Goal: Information Seeking & Learning: Find specific fact

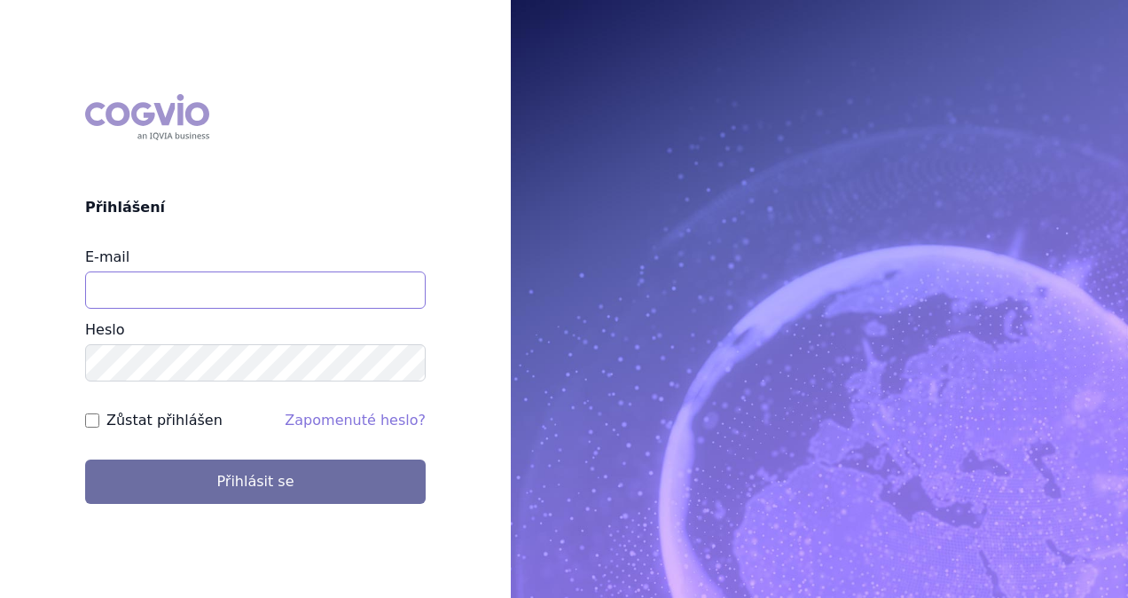
click at [192, 302] on input "E-mail" at bounding box center [255, 289] width 341 height 37
type input "michaela.x.tauchmanova@gsk.com"
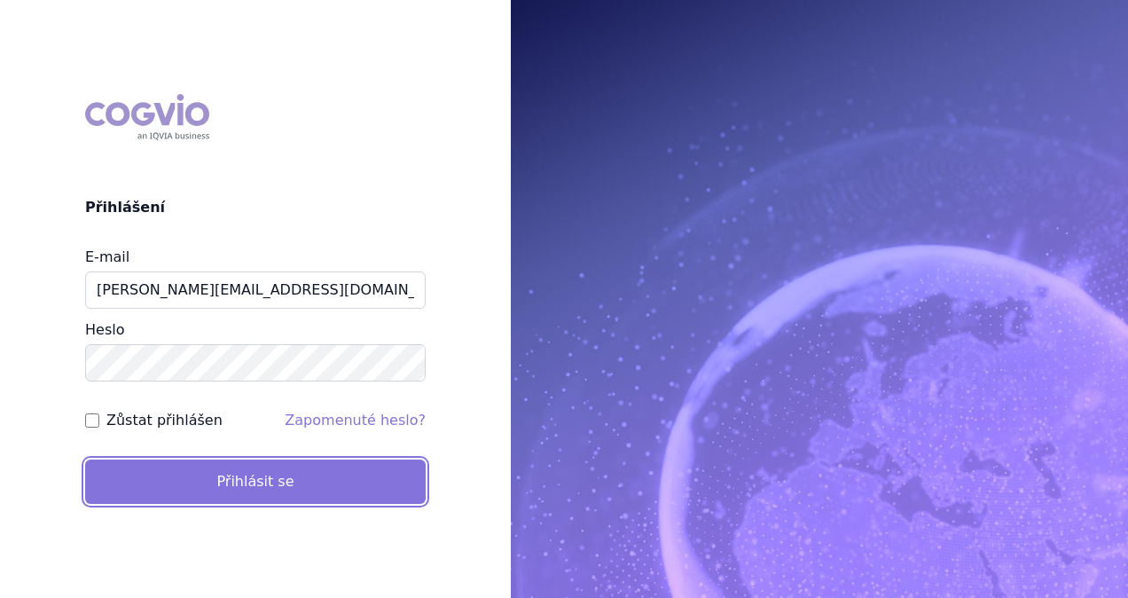
click at [261, 479] on button "Přihlásit se" at bounding box center [255, 481] width 341 height 44
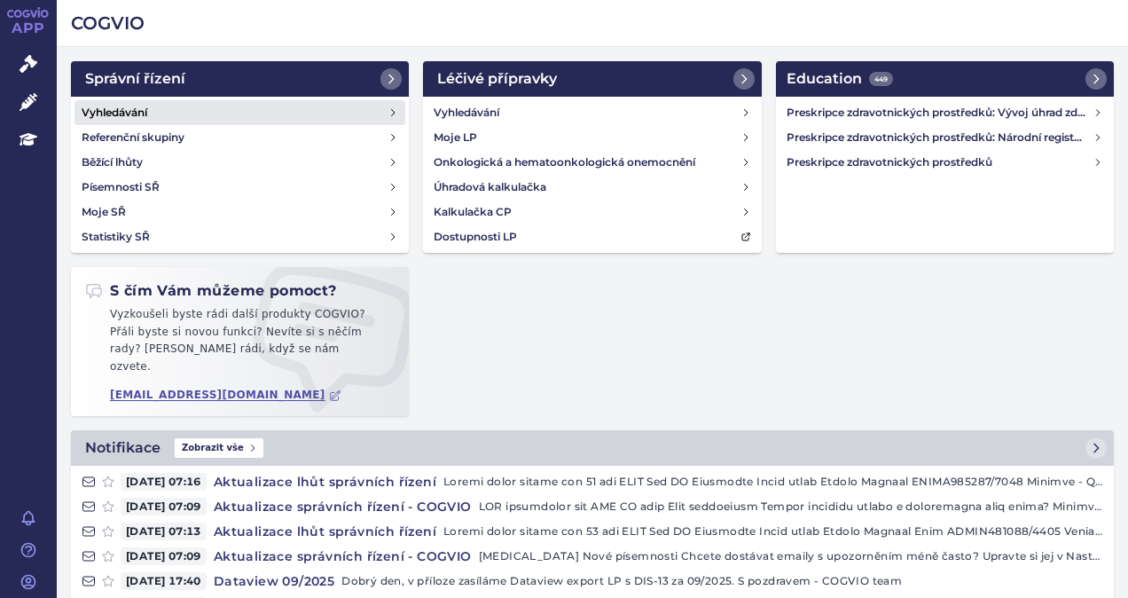
click at [163, 114] on link "Vyhledávání" at bounding box center [240, 112] width 331 height 25
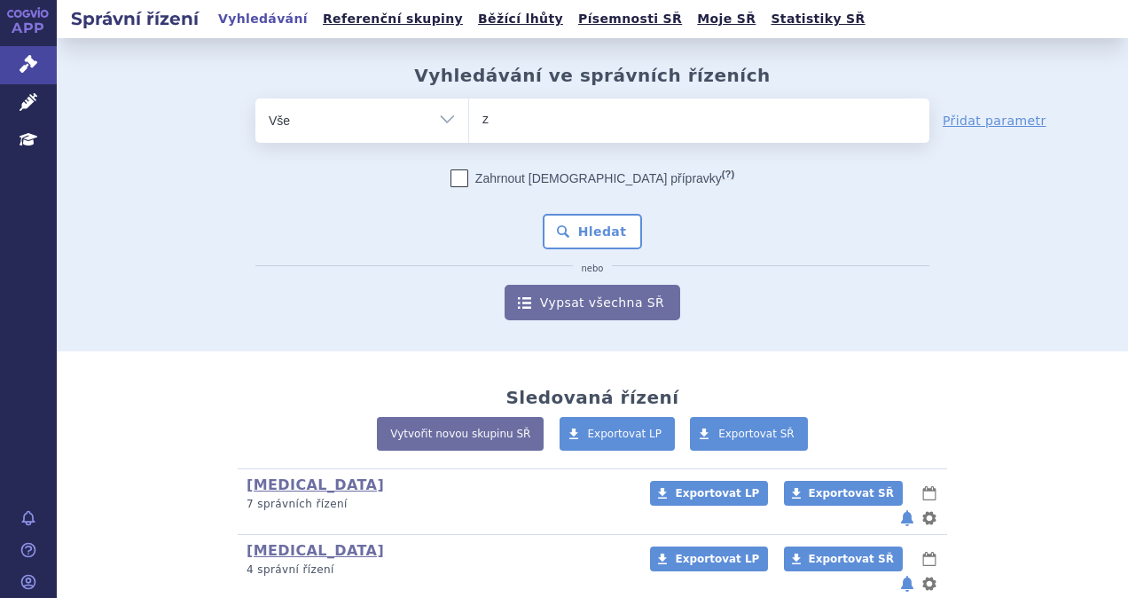
type input "zej"
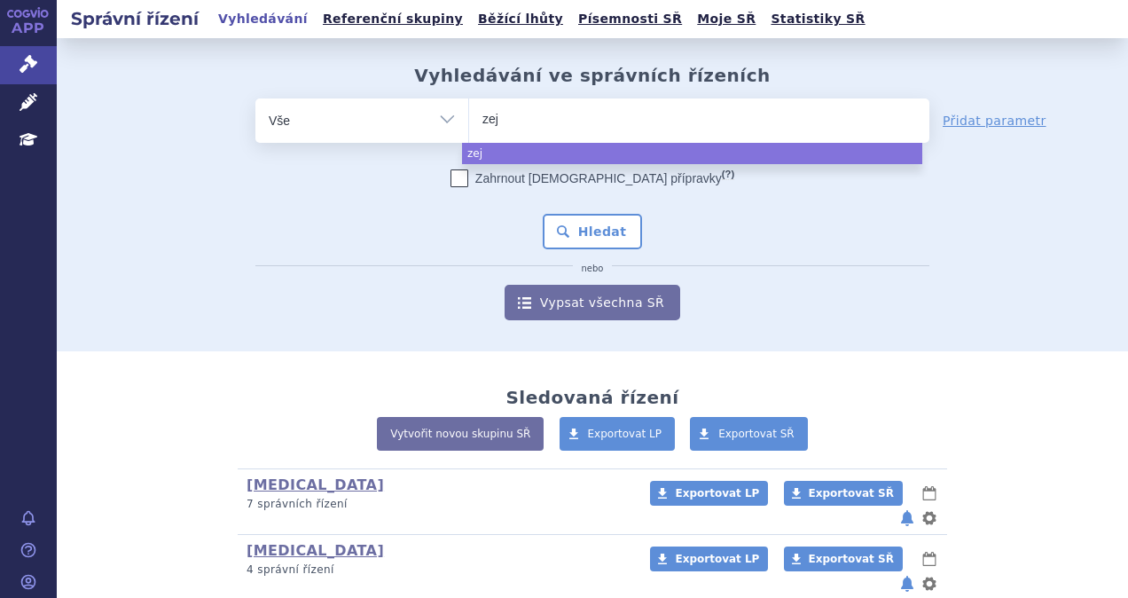
type input "zeju"
type input "zejula"
select select "zejula"
click at [592, 245] on button "Hledat" at bounding box center [593, 231] width 100 height 35
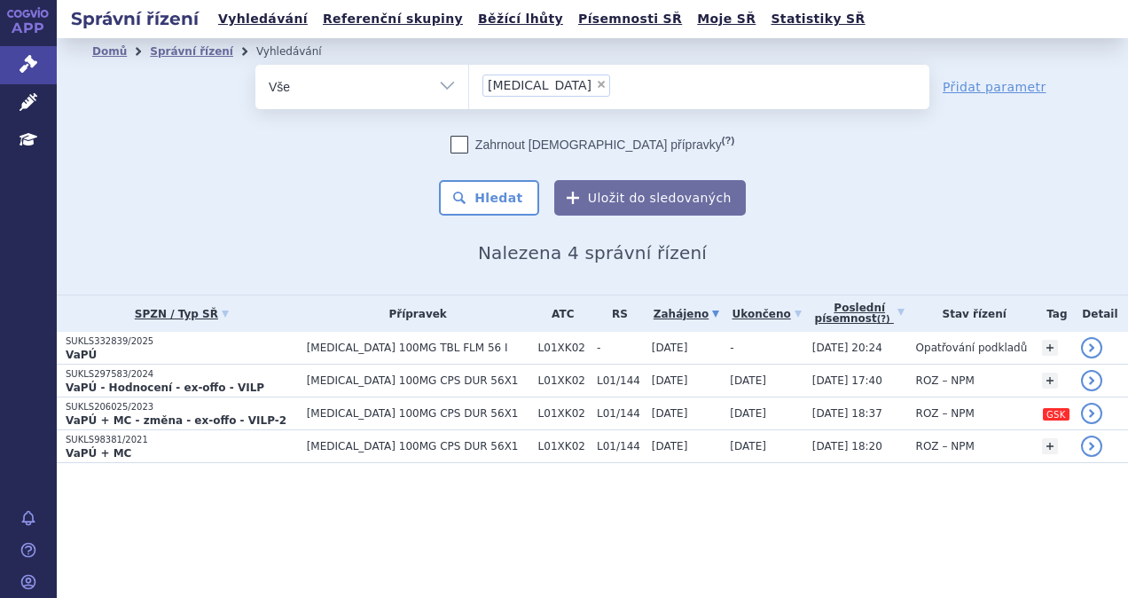
click at [186, 348] on p "VaPÚ" at bounding box center [182, 355] width 232 height 14
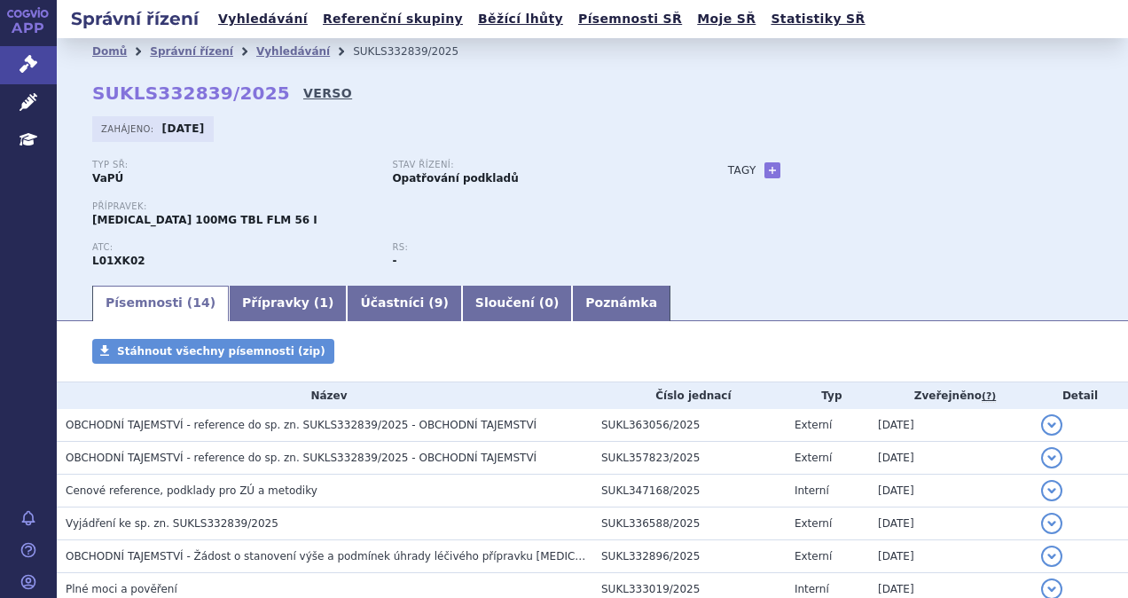
click at [303, 93] on link "VERSO" at bounding box center [327, 93] width 49 height 18
drag, startPoint x: 257, startPoint y: 94, endPoint x: 83, endPoint y: 90, distance: 173.9
click at [83, 90] on div "Domů Správní řízení Vyhledávání SUKLS332839/2025 SUKLS332839/2025 VERSO Zahájen…" at bounding box center [592, 174] width 1071 height 218
copy strong "SUKLS332839/2025"
click at [228, 24] on link "Vyhledávání" at bounding box center [263, 19] width 100 height 24
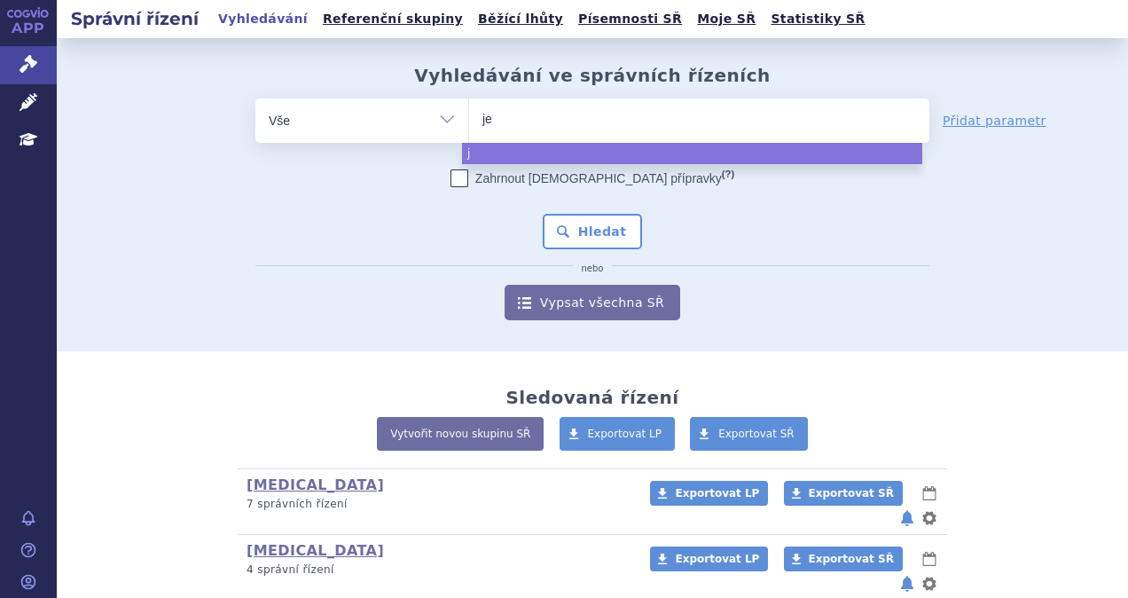
type input "jem"
type input "jempe"
type input "jemperl"
type input "[MEDICAL_DATA]"
select select "[MEDICAL_DATA]"
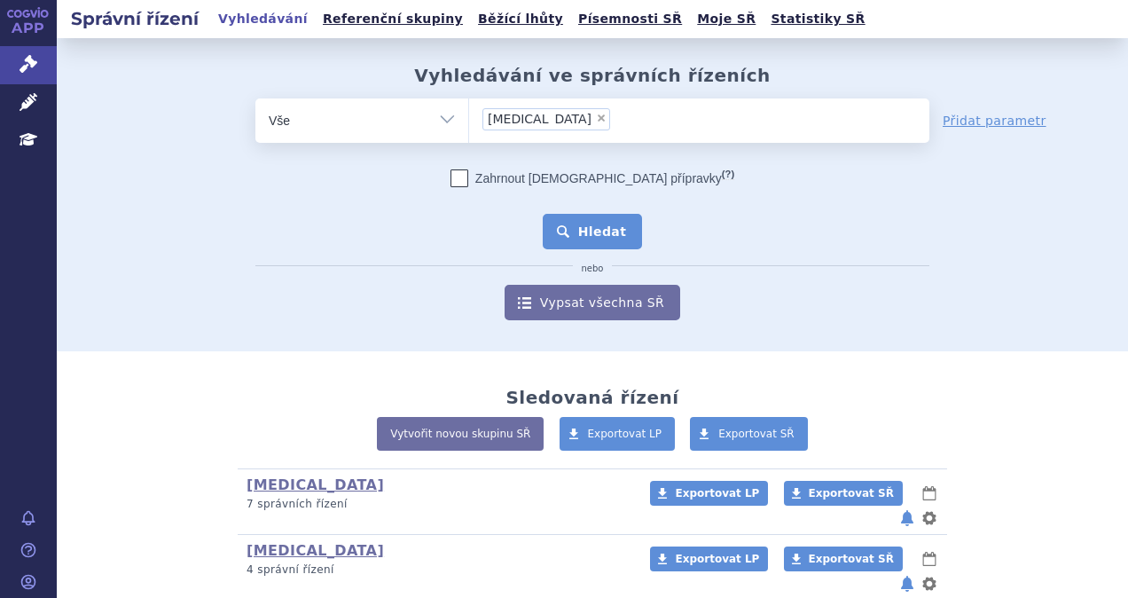
click at [569, 221] on button "Hledat" at bounding box center [593, 231] width 100 height 35
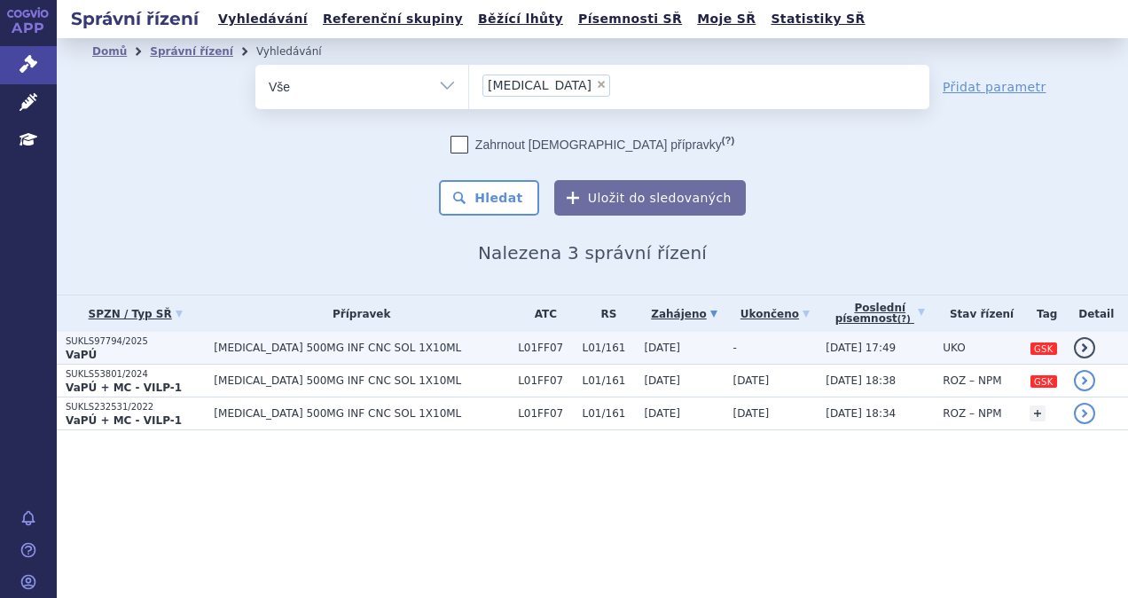
click at [362, 346] on span "JEMPERLI 500MG INF CNC SOL 1X10ML" at bounding box center [361, 347] width 295 height 12
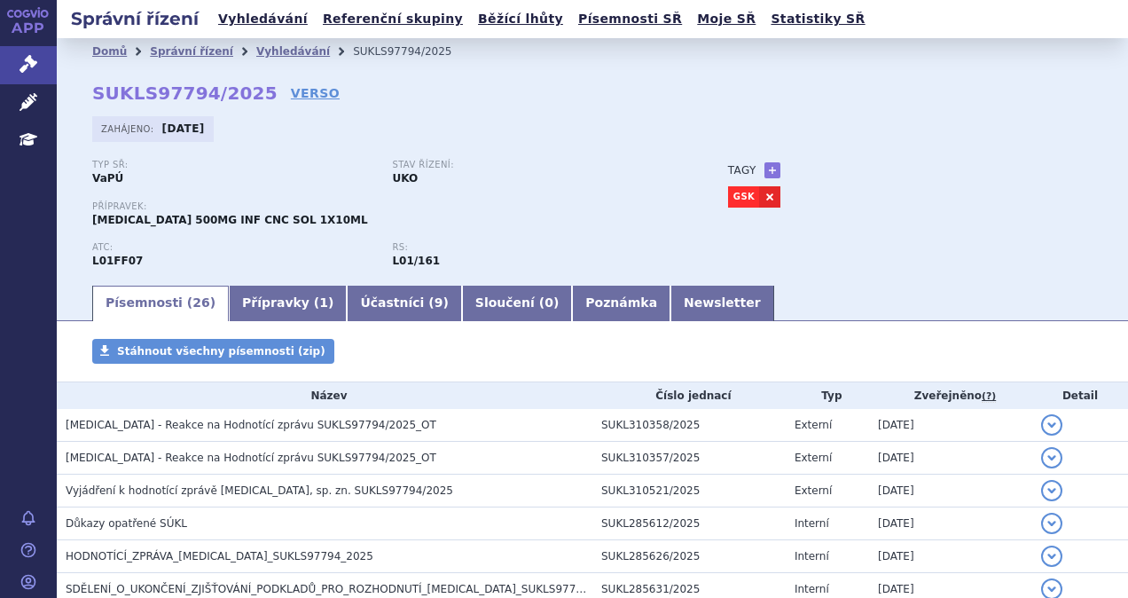
click at [268, 103] on div "Domů Správní řízení Vyhledávání SUKLS97794/2025 SUKLS97794/2025 VERSO Zahájeno:…" at bounding box center [592, 174] width 1071 height 218
click at [291, 98] on link "VERSO" at bounding box center [315, 93] width 49 height 18
click at [276, 25] on link "Vyhledávání" at bounding box center [263, 19] width 100 height 24
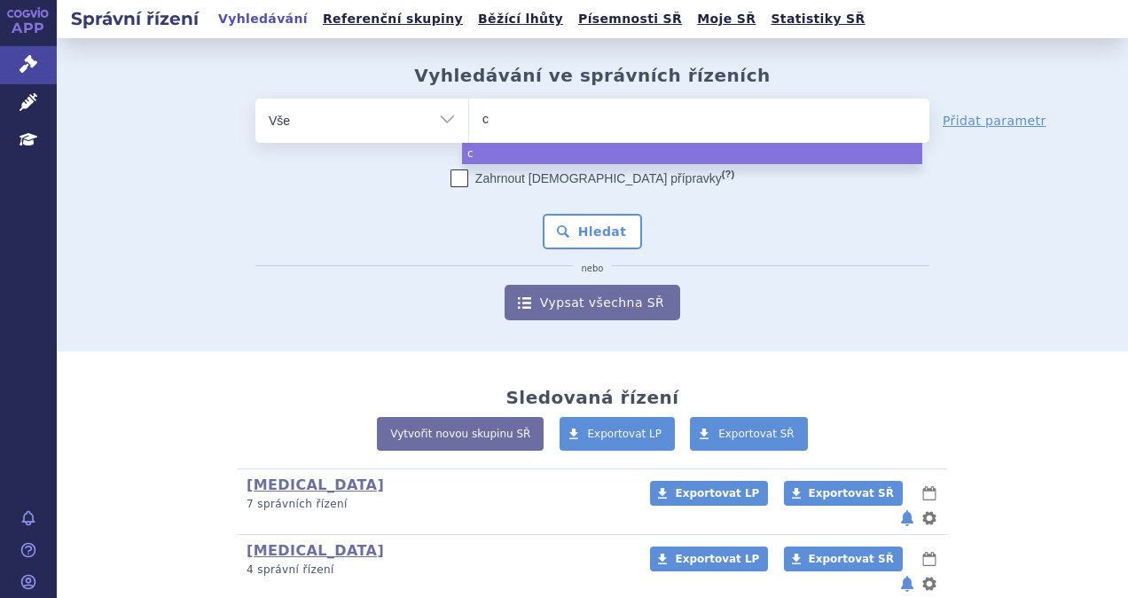
type input "ca"
type input "car"
type input "carvy"
type input "carvyk"
type input "carvykti"
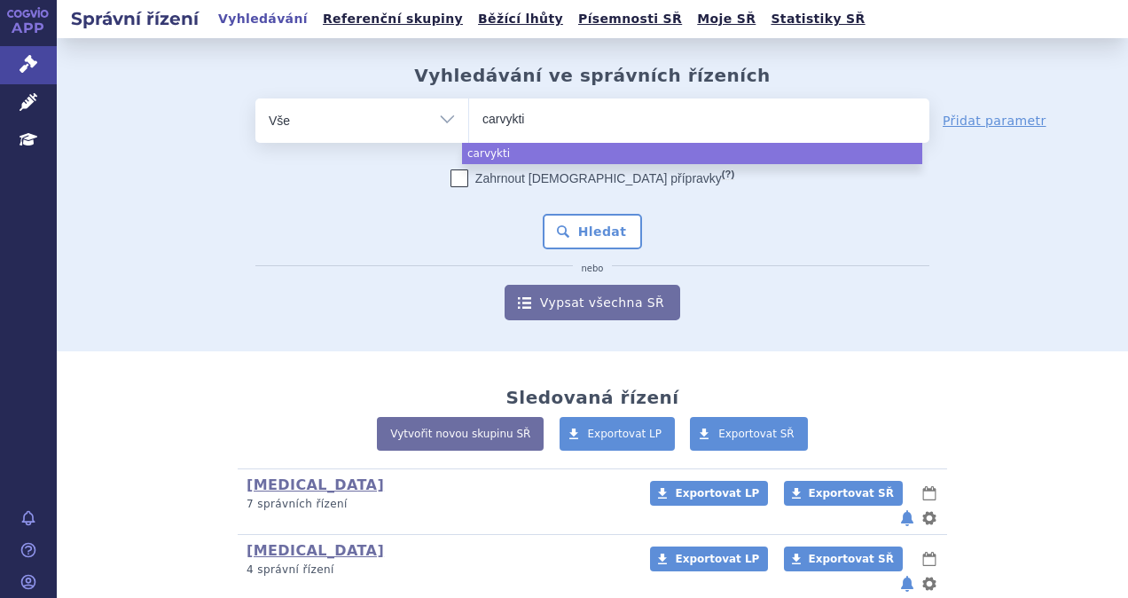
select select "carvykti"
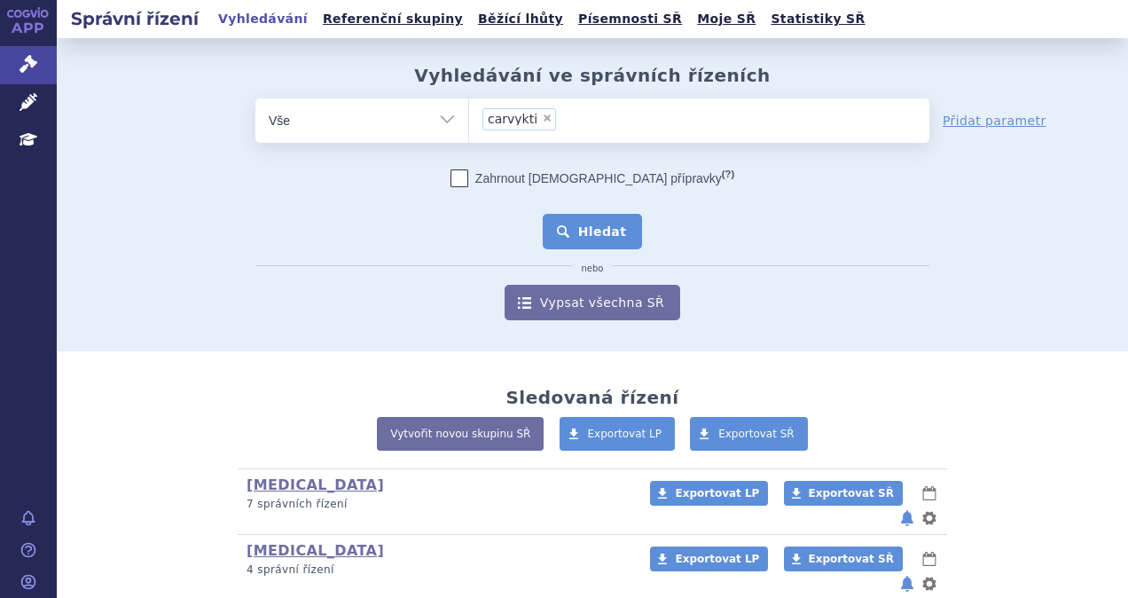
click at [587, 224] on button "Hledat" at bounding box center [593, 231] width 100 height 35
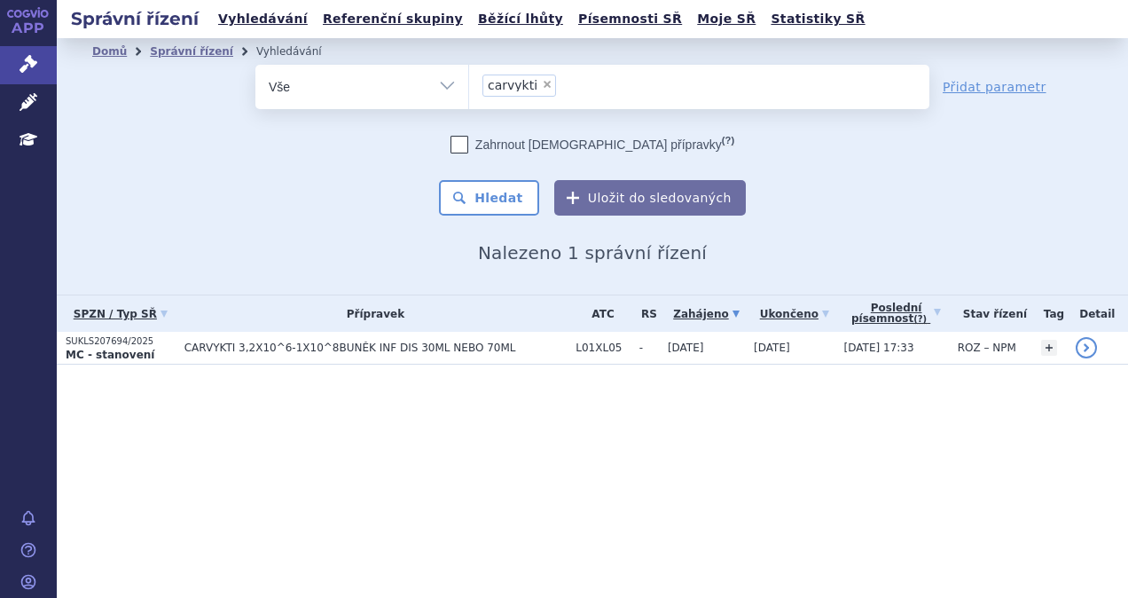
click at [542, 86] on span "×" at bounding box center [547, 84] width 11 height 11
click at [469, 86] on select "carvykti" at bounding box center [468, 86] width 1 height 44
select select
click at [552, 91] on ul at bounding box center [699, 83] width 460 height 37
click at [469, 91] on select "carvykti" at bounding box center [468, 86] width 1 height 44
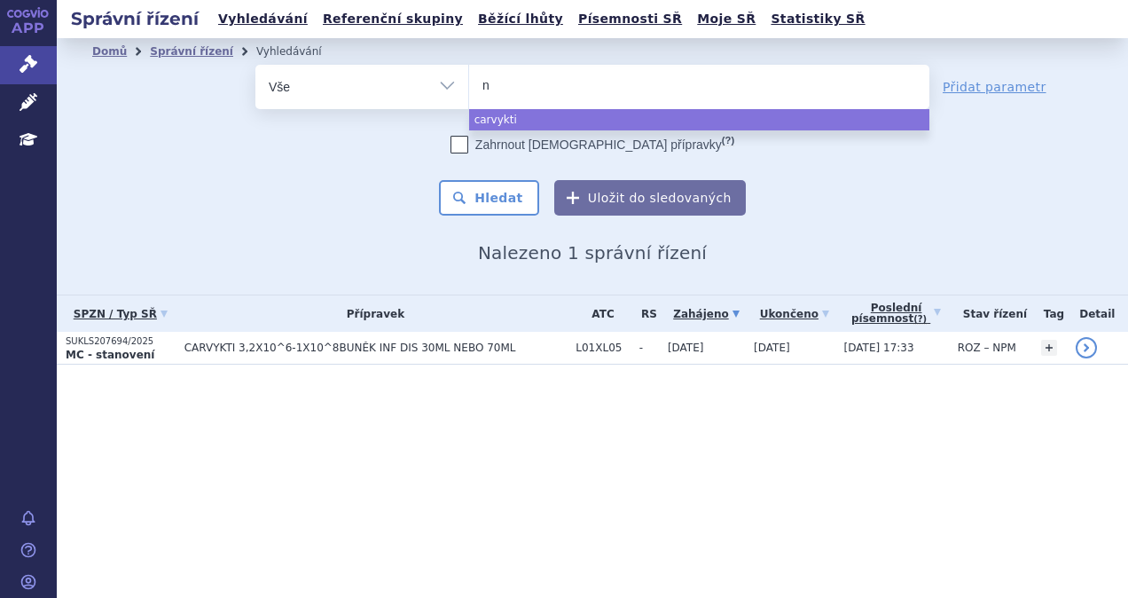
type input "ne"
type input "nex"
type input "nexpo"
type input "nexpovi"
type input "nexpovio"
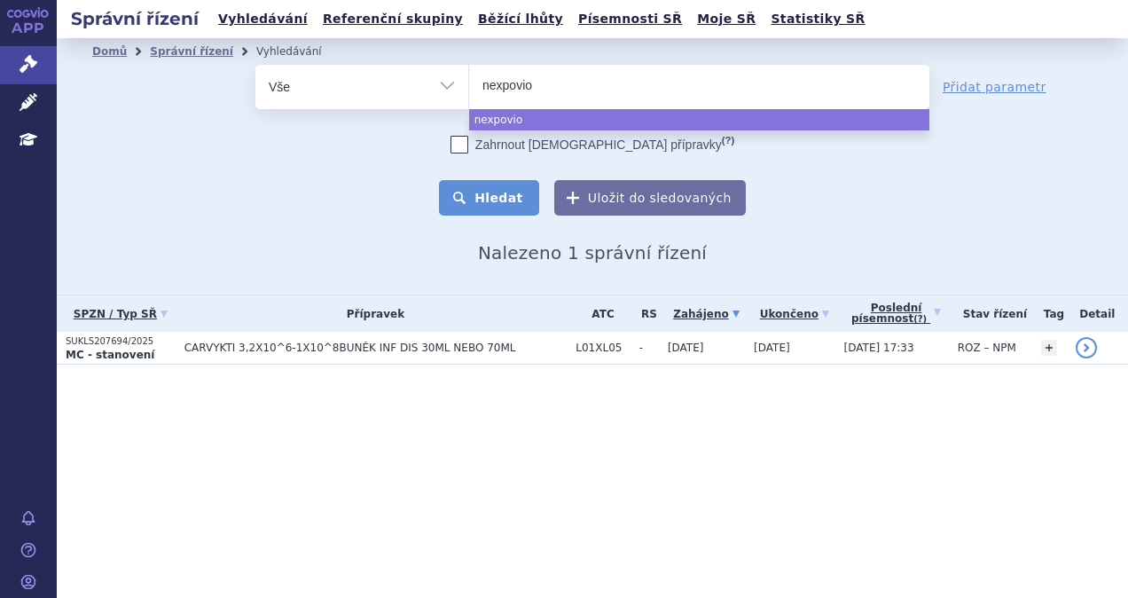
select select "nexpovio"
click at [513, 200] on button "Hledat" at bounding box center [489, 197] width 100 height 35
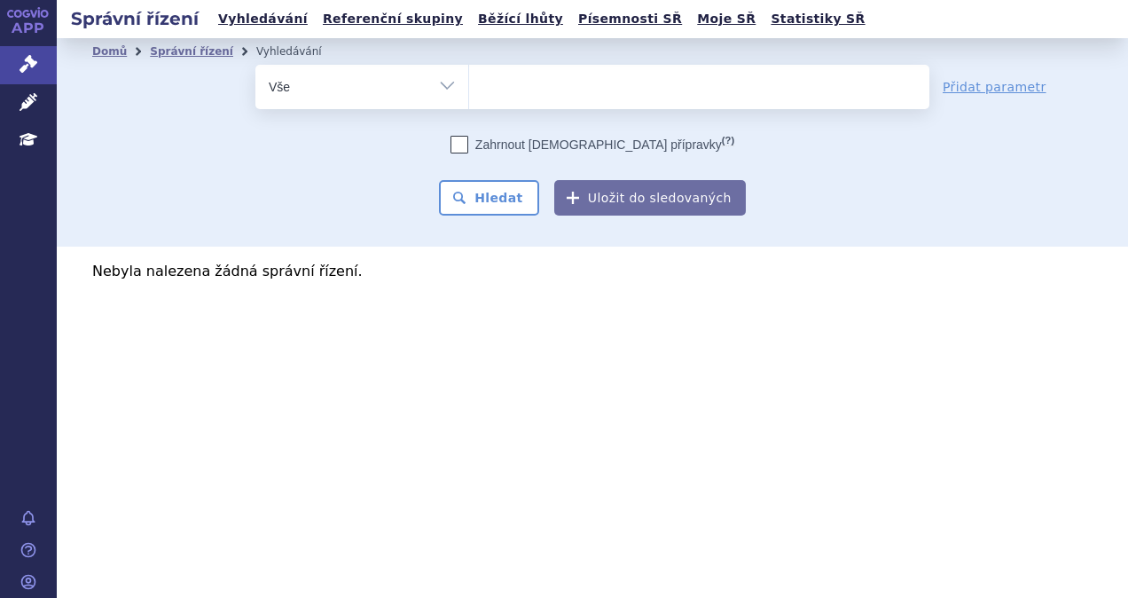
select select
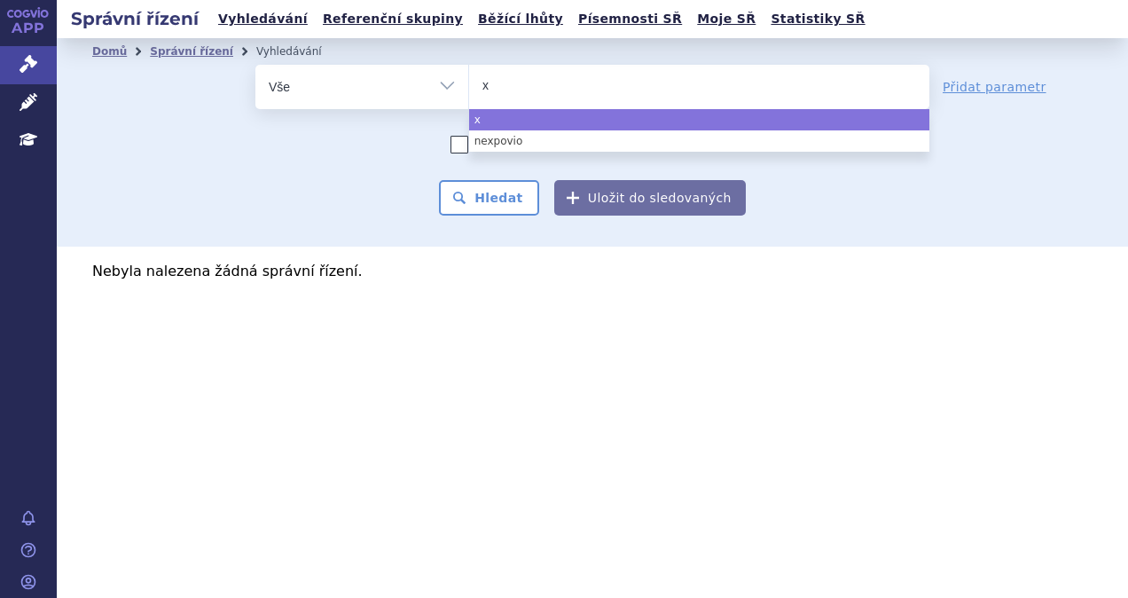
type input "xp"
type input "xpo"
type input "xpovi"
type input "[MEDICAL_DATA]"
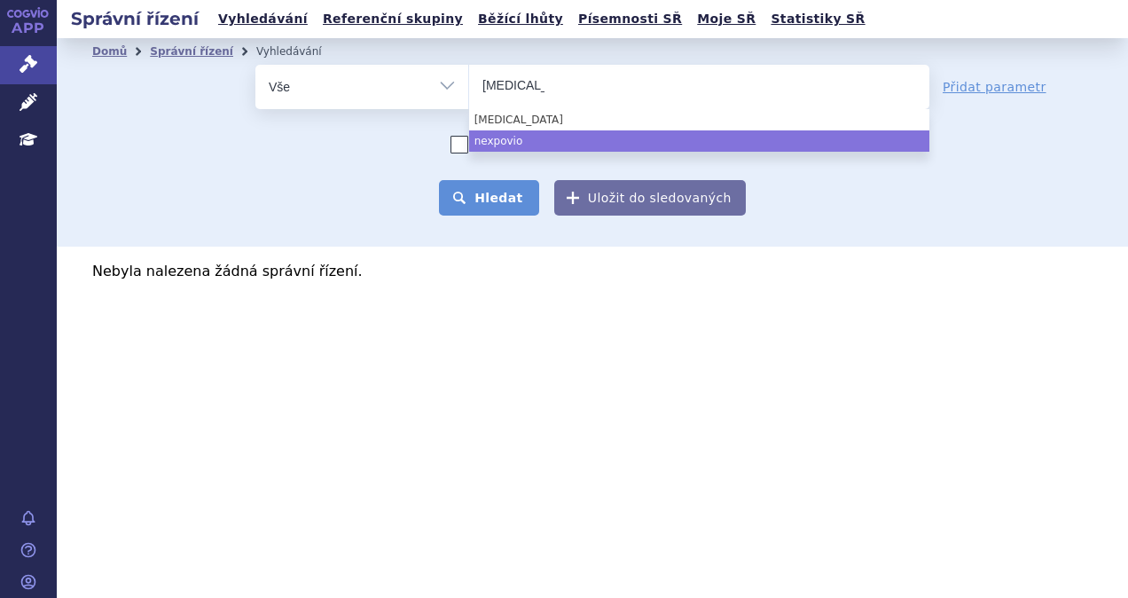
select select "nexpovio"
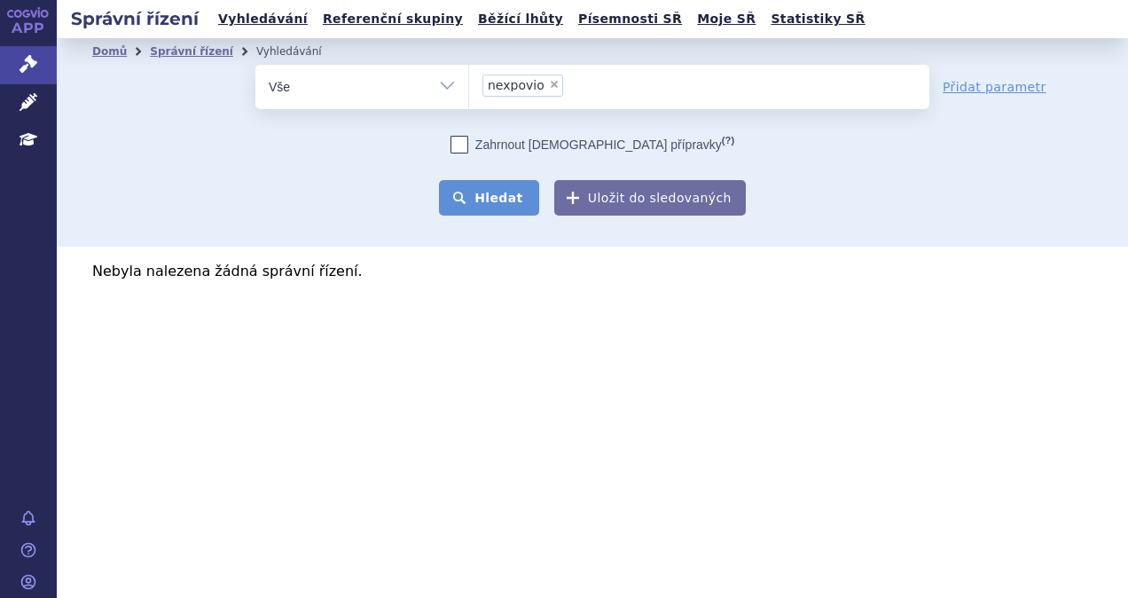
click at [504, 198] on button "Hledat" at bounding box center [489, 197] width 100 height 35
select select
click at [544, 87] on ul at bounding box center [699, 83] width 460 height 37
click at [469, 87] on select "nexpovio" at bounding box center [468, 86] width 1 height 44
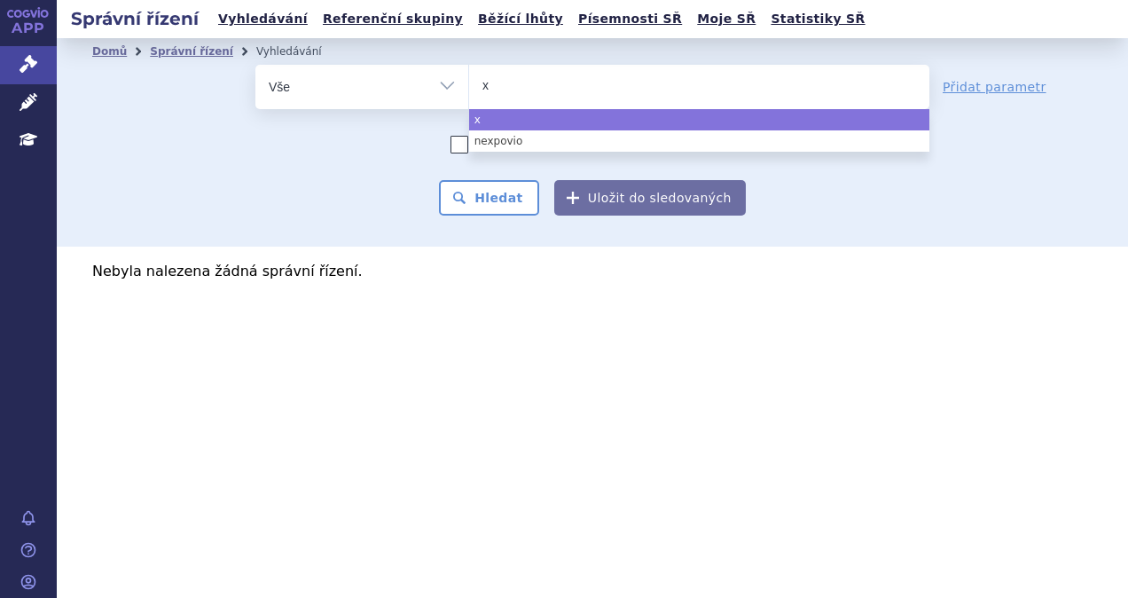
type input "xp"
type input "xpo"
type input "xpovi"
type input "[MEDICAL_DATA]"
select select "[MEDICAL_DATA]"
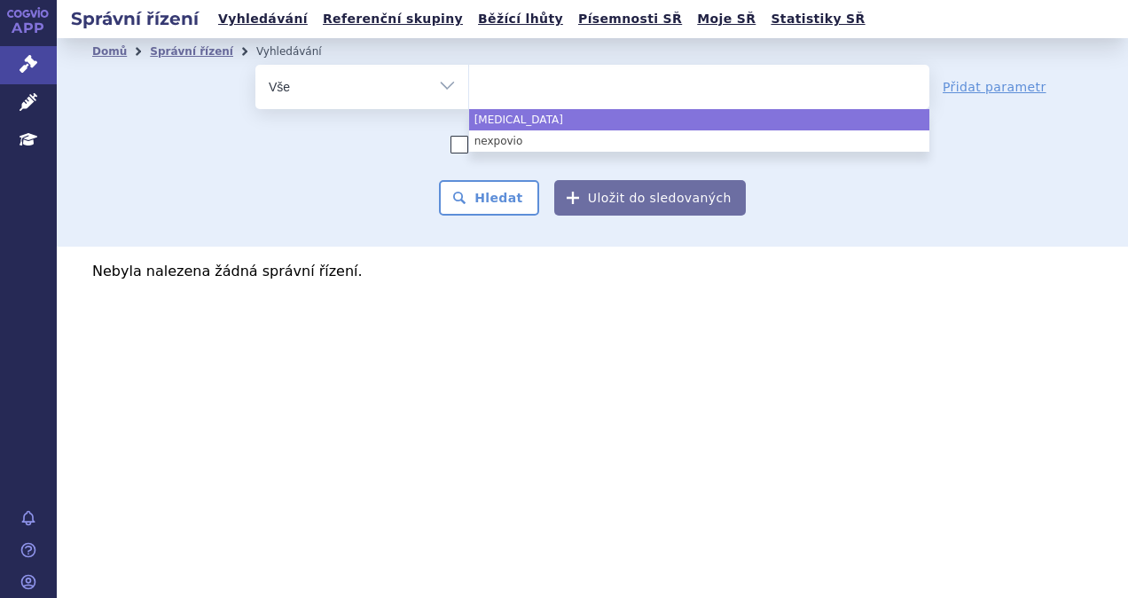
click at [385, 139] on div "Zahrnout bratrské přípravky (?)" at bounding box center [592, 145] width 674 height 18
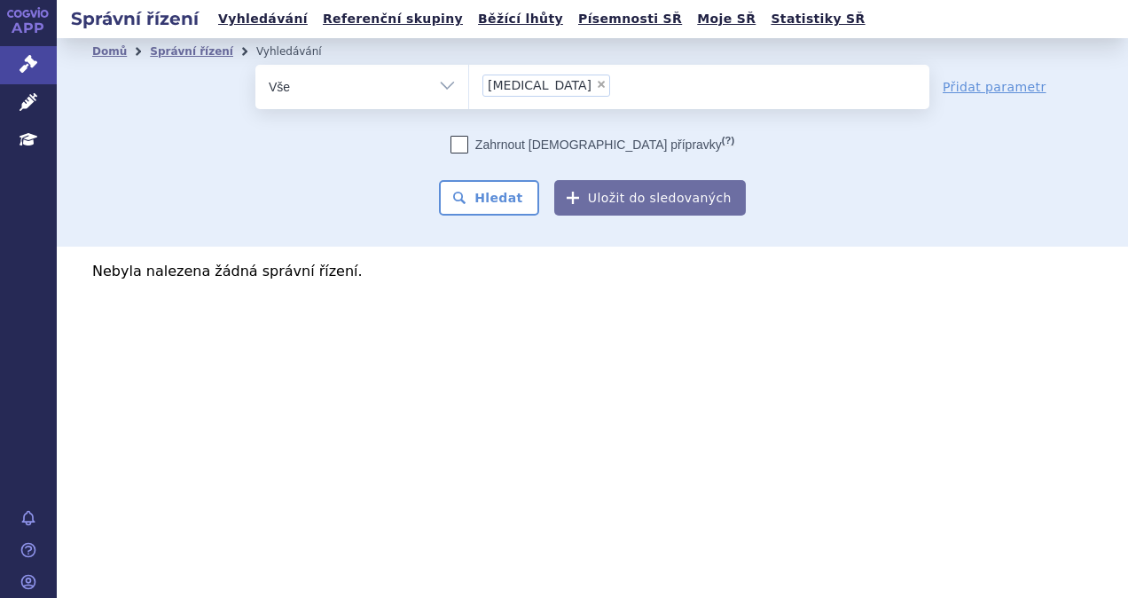
click at [491, 226] on div "Domů Správní řízení Vyhledávání Vyhledávání ve správních řízeních odstranit Vše…" at bounding box center [592, 142] width 1071 height 208
click at [486, 196] on button "Hledat" at bounding box center [489, 197] width 100 height 35
